Goal: Task Accomplishment & Management: Complete application form

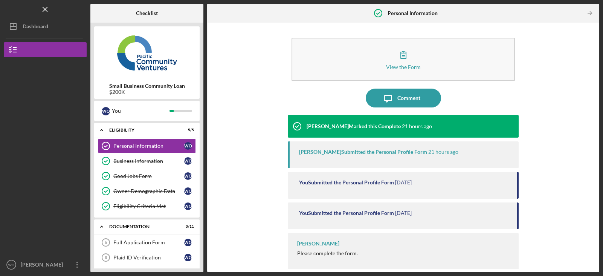
click at [223, 223] on div "View the Form Form Icon/Message Comment [PERSON_NAME] Marked this Complete 21 h…" at bounding box center [403, 147] width 385 height 242
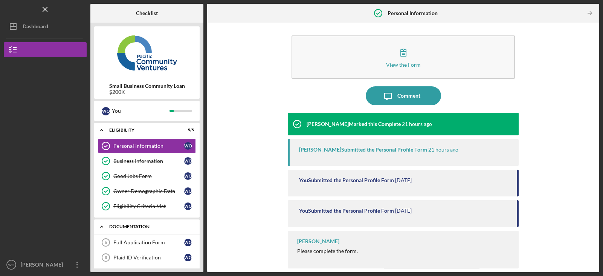
click at [135, 228] on div "Icon/Expander Documentation 0 / 11" at bounding box center [146, 226] width 105 height 15
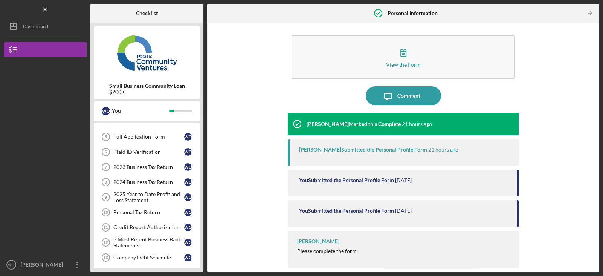
scroll to position [90, 0]
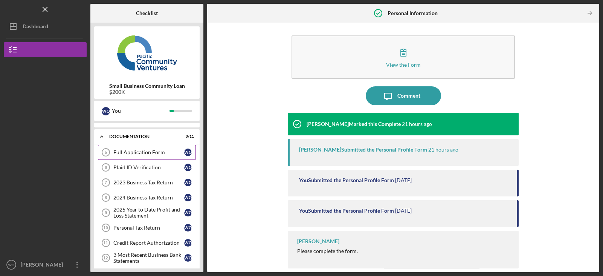
click at [159, 155] on link "Full Application Form 5 Full Application Form W O" at bounding box center [147, 152] width 98 height 15
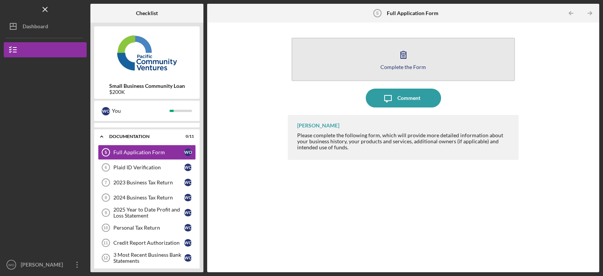
click at [391, 59] on button "Complete the Form Form" at bounding box center [403, 59] width 223 height 43
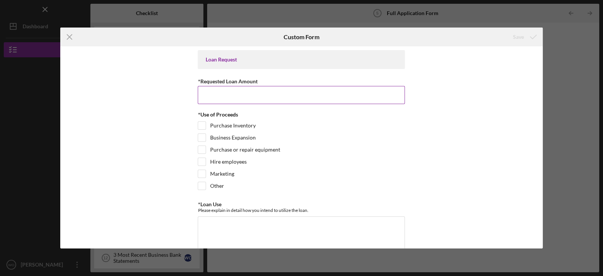
click at [216, 96] on input "*Requested Loan Amount" at bounding box center [301, 95] width 207 height 18
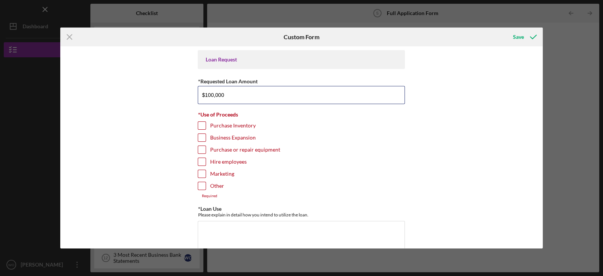
type input "$100,000"
click at [200, 161] on input "Hire employees" at bounding box center [202, 162] width 8 height 8
checkbox input "true"
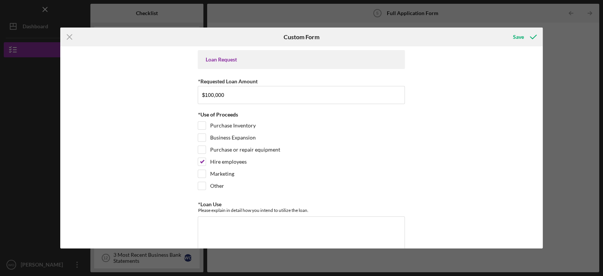
click at [190, 186] on div "Loan Request *Requested Loan Amount $100,000 *Use of Proceeds Purchase Inventor…" at bounding box center [301, 147] width 483 height 202
click at [411, 171] on div "Loan Request *Requested Loan Amount $100,000 *Use of Proceeds Purchase Inventor…" at bounding box center [301, 147] width 483 height 202
click at [278, 214] on div "*Loan Use Please explain in detail how you intend to utilize the loan. Required" at bounding box center [301, 227] width 207 height 53
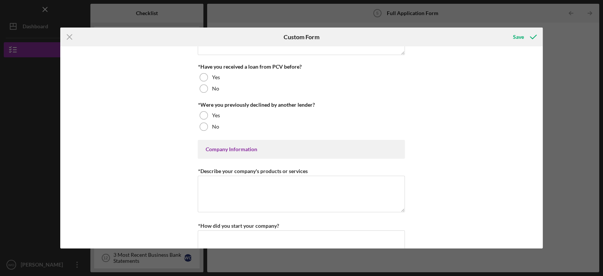
scroll to position [202, 0]
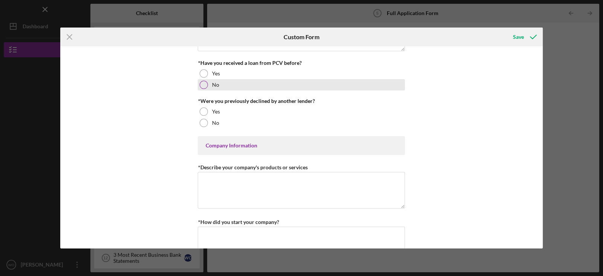
click at [203, 82] on div at bounding box center [204, 85] width 8 height 8
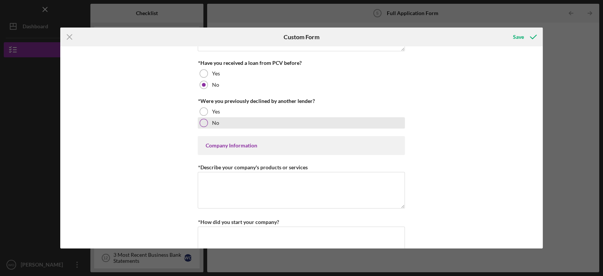
click at [200, 122] on div at bounding box center [204, 123] width 8 height 8
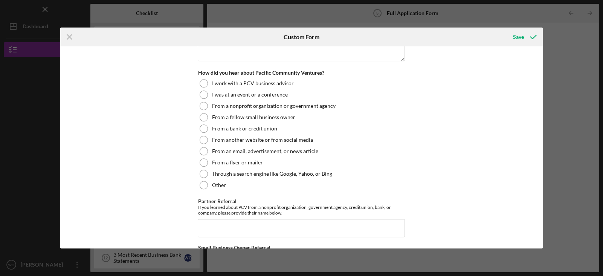
scroll to position [820, 0]
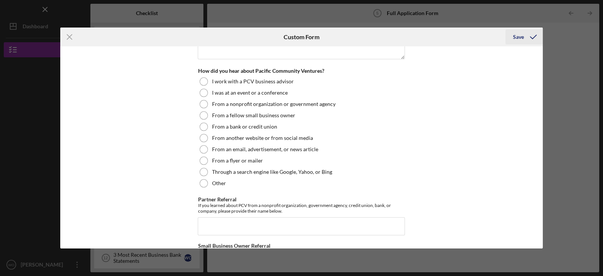
click at [532, 38] on polyline "submit" at bounding box center [533, 37] width 6 height 4
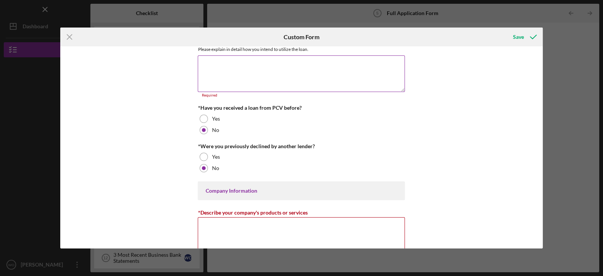
scroll to position [154, 0]
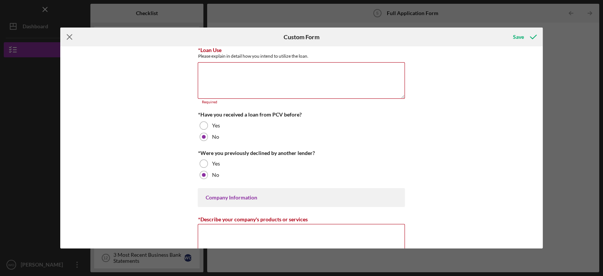
click at [69, 39] on icon "Icon/Menu Close" at bounding box center [69, 37] width 19 height 19
